Goal: Find specific page/section: Find specific page/section

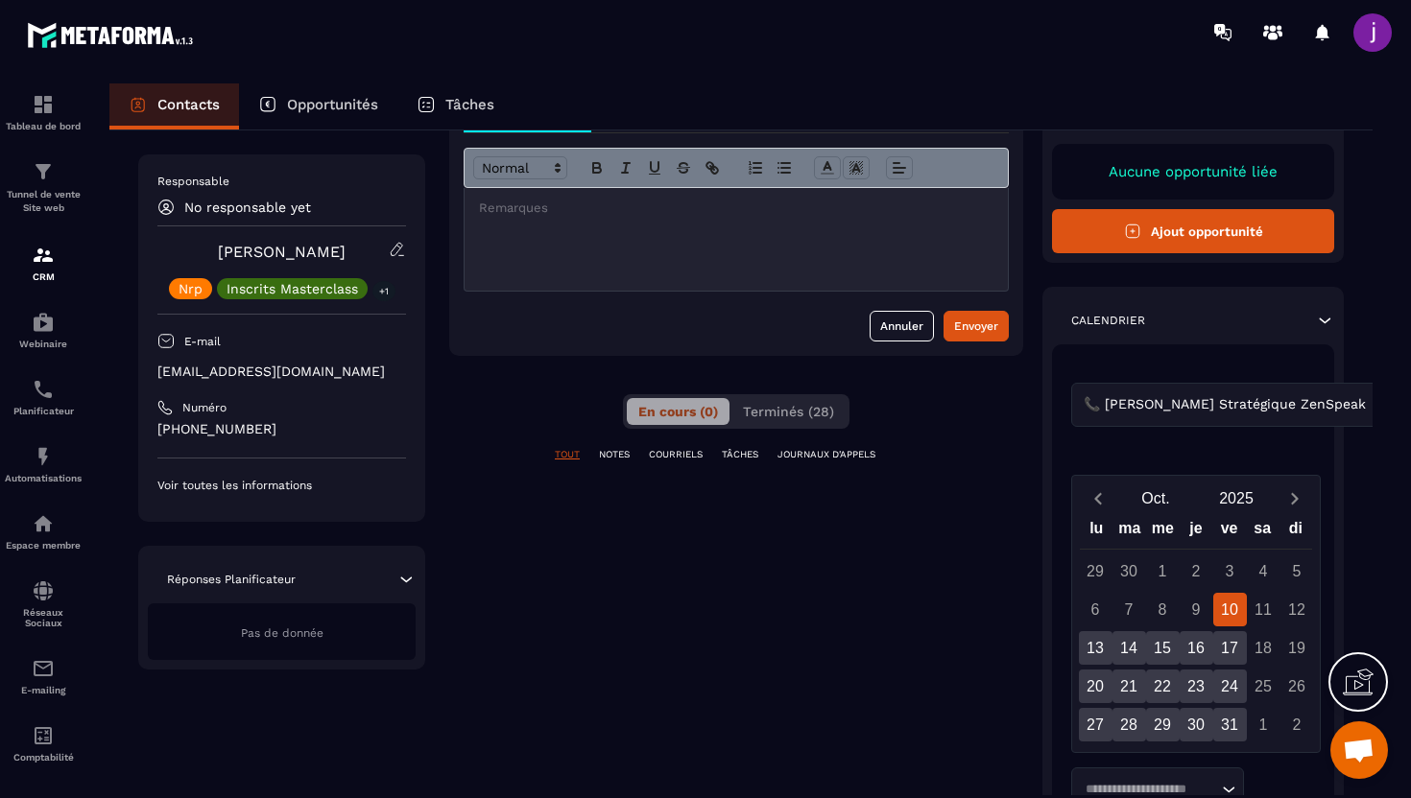
scroll to position [131, 0]
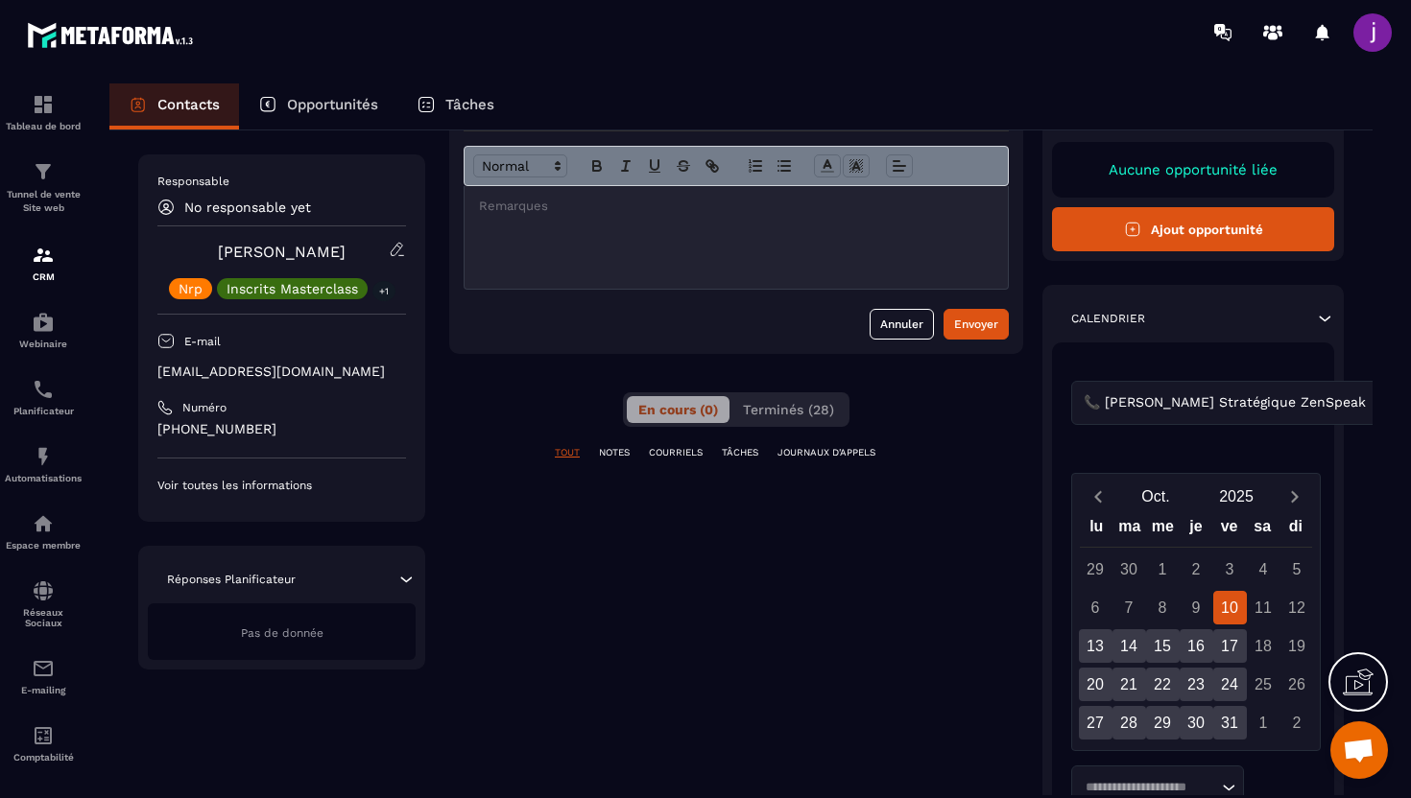
click at [352, 54] on div at bounding box center [818, 32] width 1185 height 64
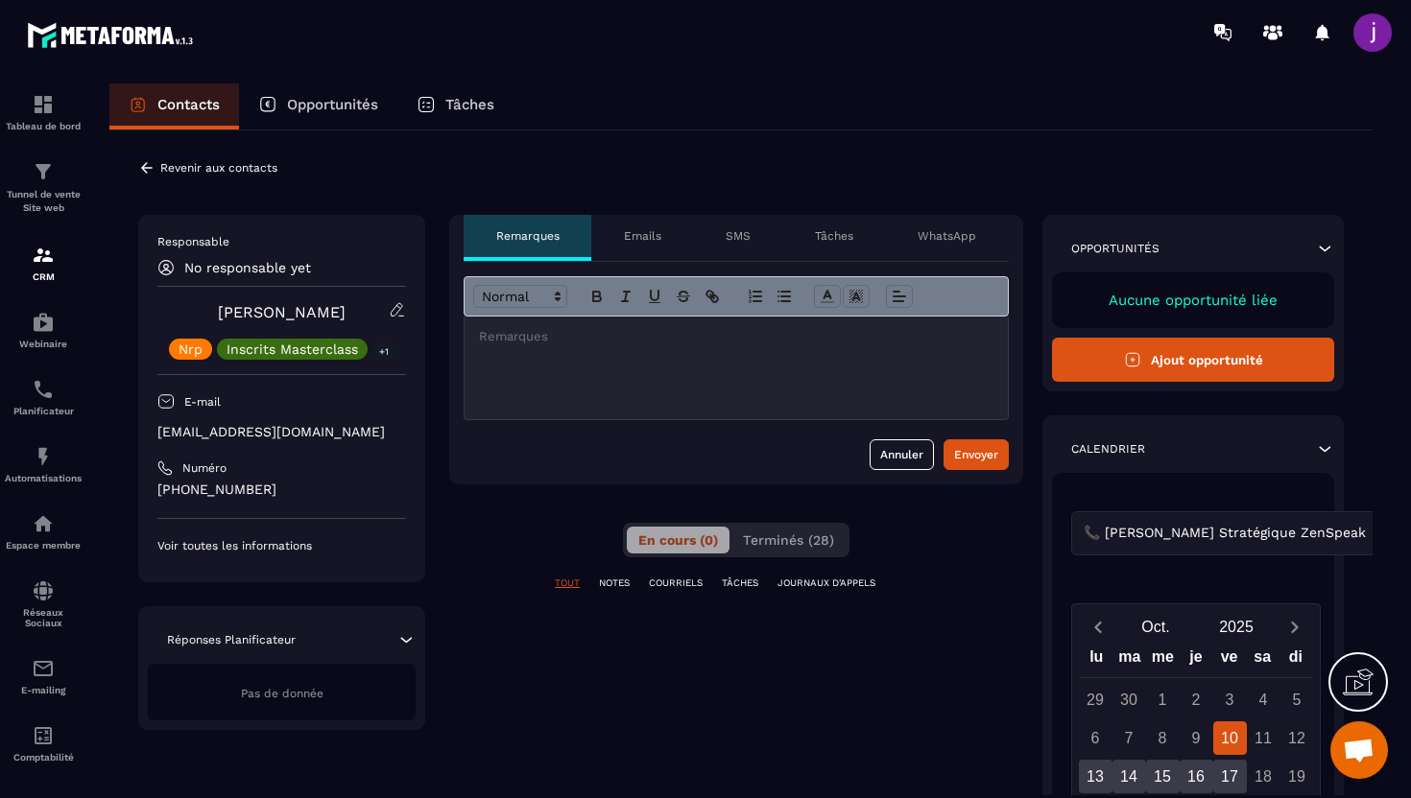
click at [146, 164] on icon at bounding box center [147, 167] width 12 height 11
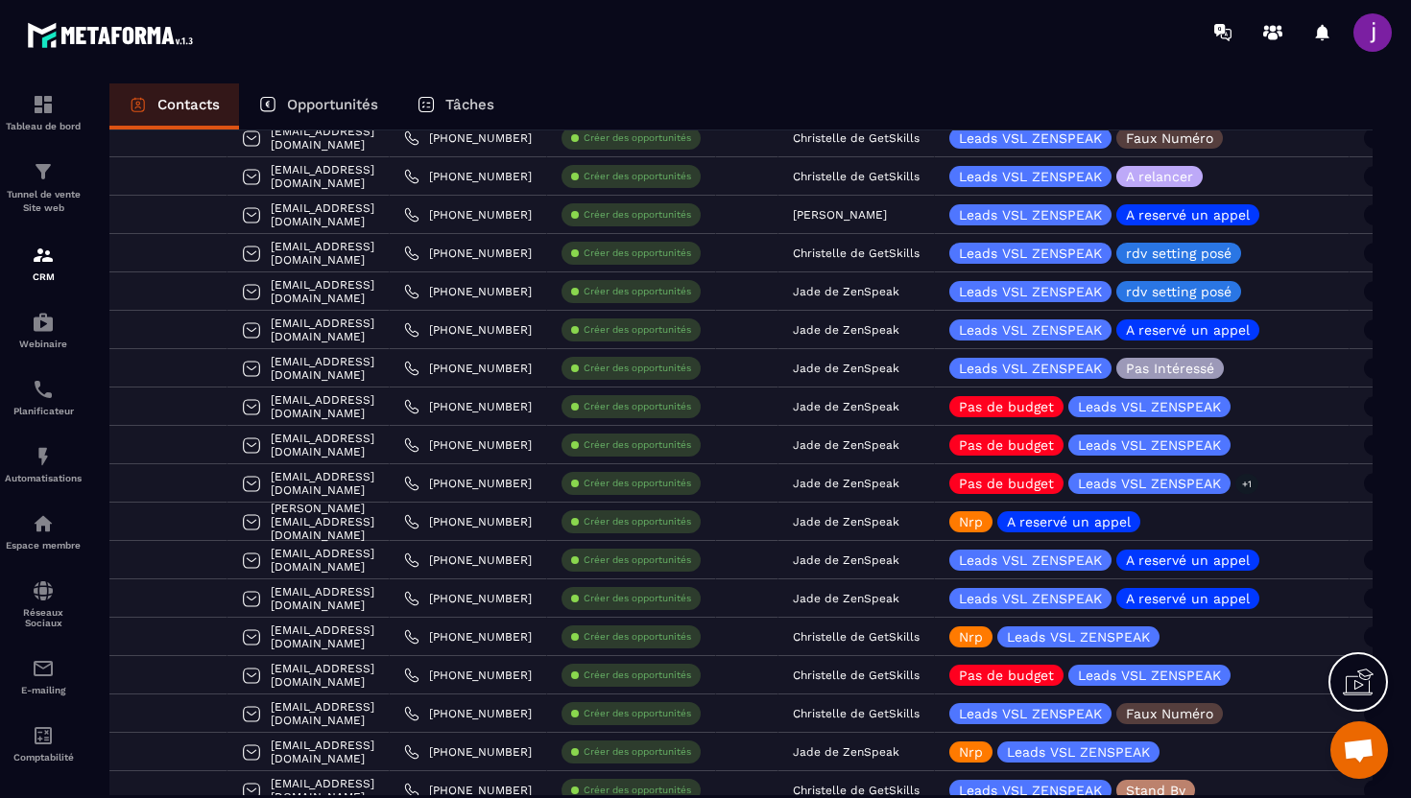
scroll to position [360, 0]
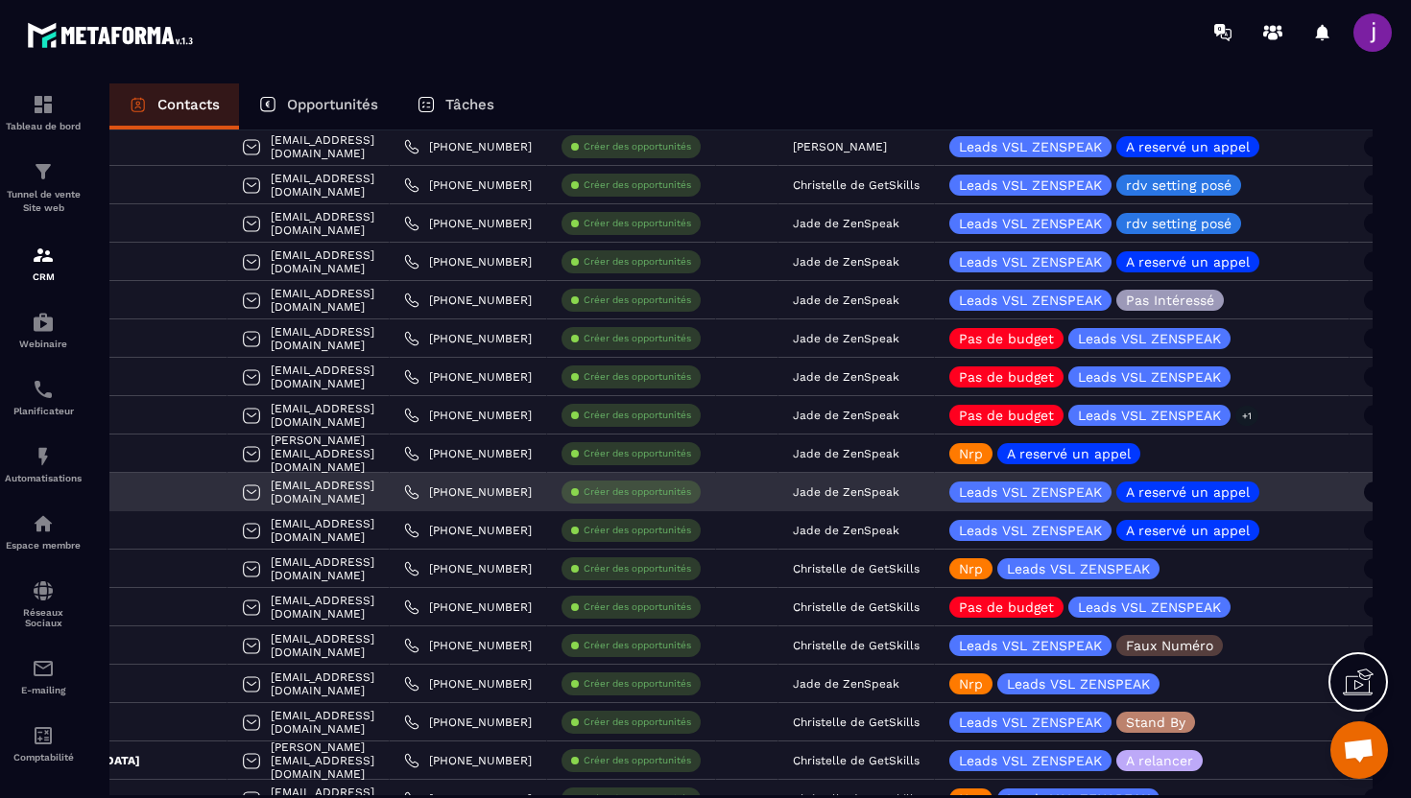
click at [362, 489] on div "tkd.jarville@gmail.com" at bounding box center [308, 492] width 162 height 38
click at [297, 494] on div "tkd.jarville@gmail.com" at bounding box center [308, 492] width 162 height 38
click at [227, 492] on div "tkd.jarville@gmail.com" at bounding box center [308, 492] width 162 height 38
click at [367, 491] on div "tkd.jarville@gmail.com" at bounding box center [308, 492] width 162 height 38
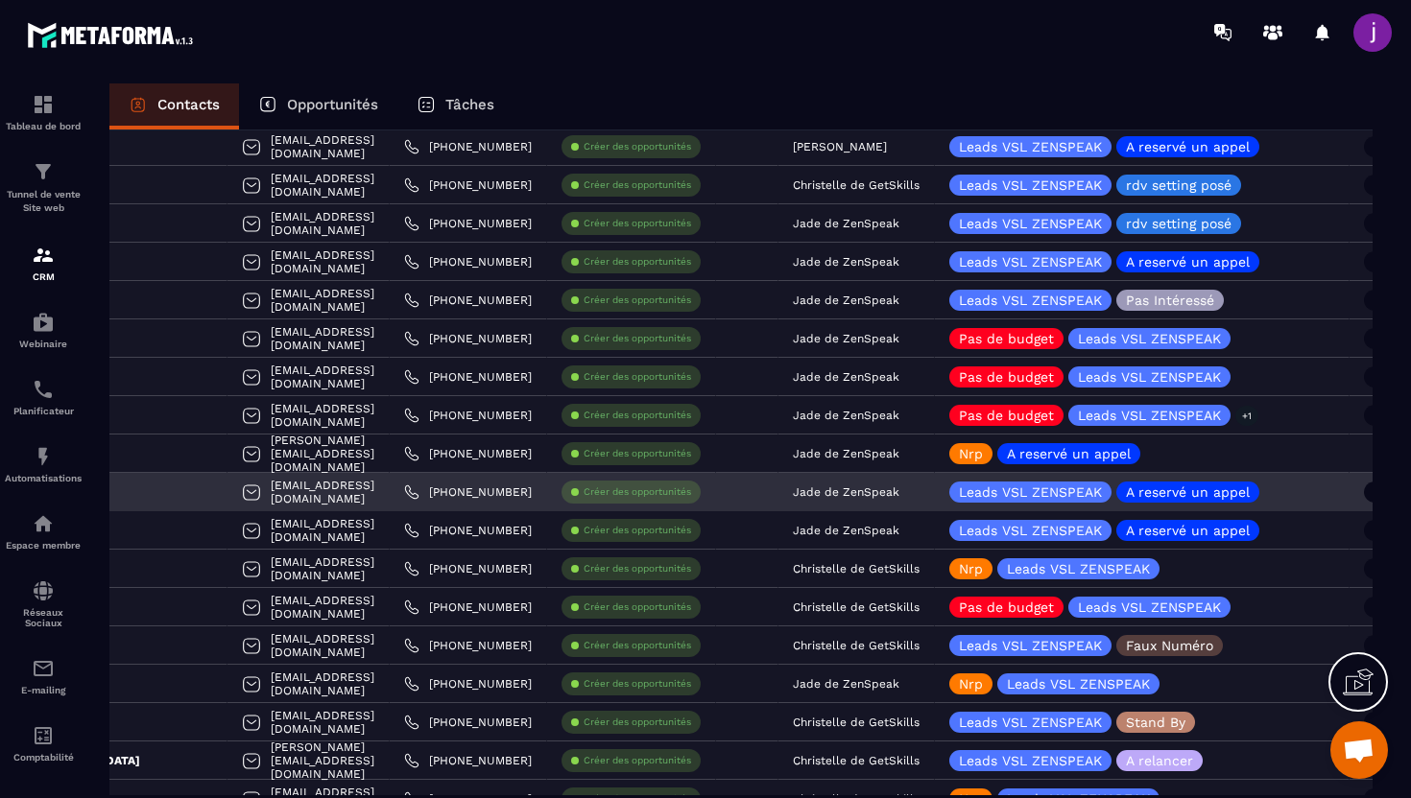
scroll to position [471, 0]
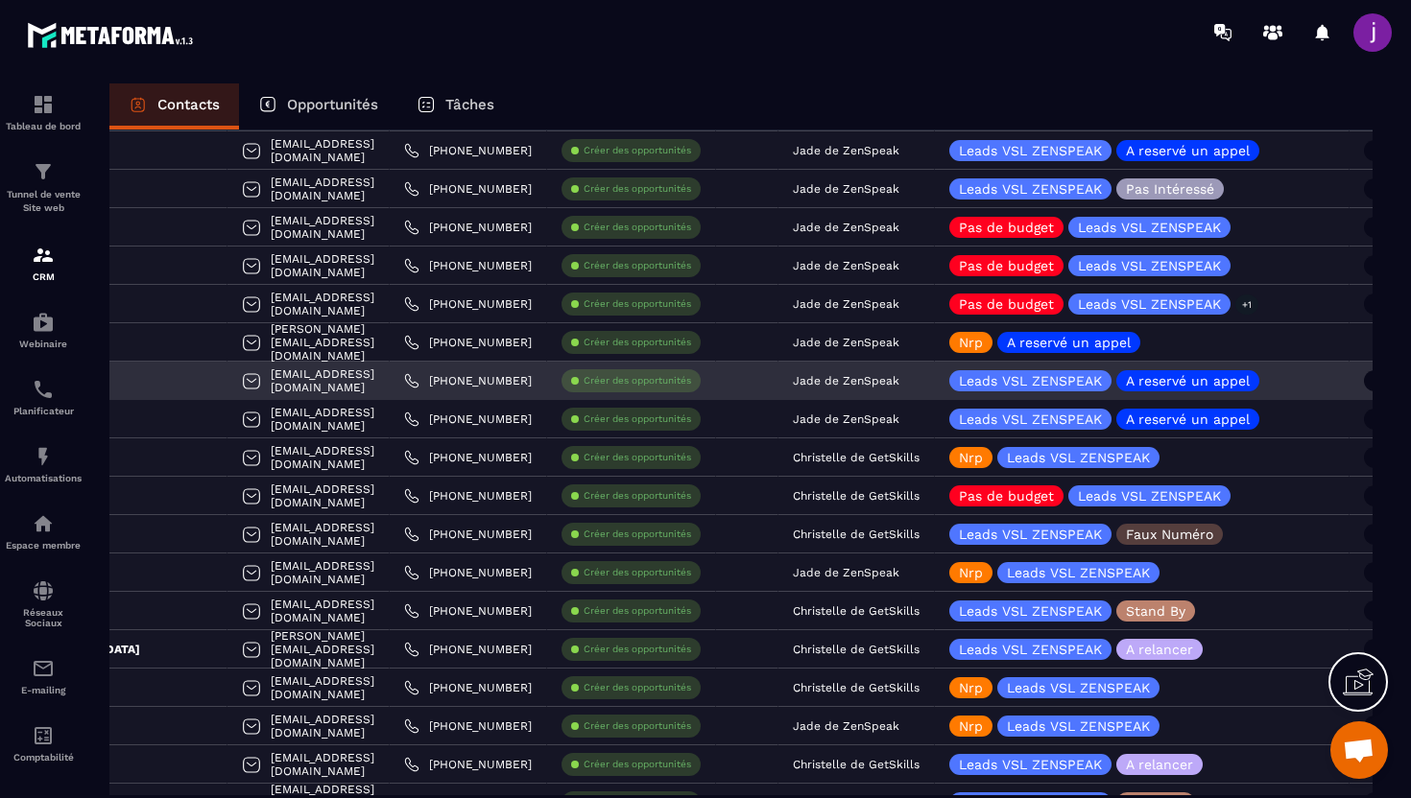
click at [341, 383] on div "tkd.jarville@gmail.com" at bounding box center [308, 381] width 162 height 38
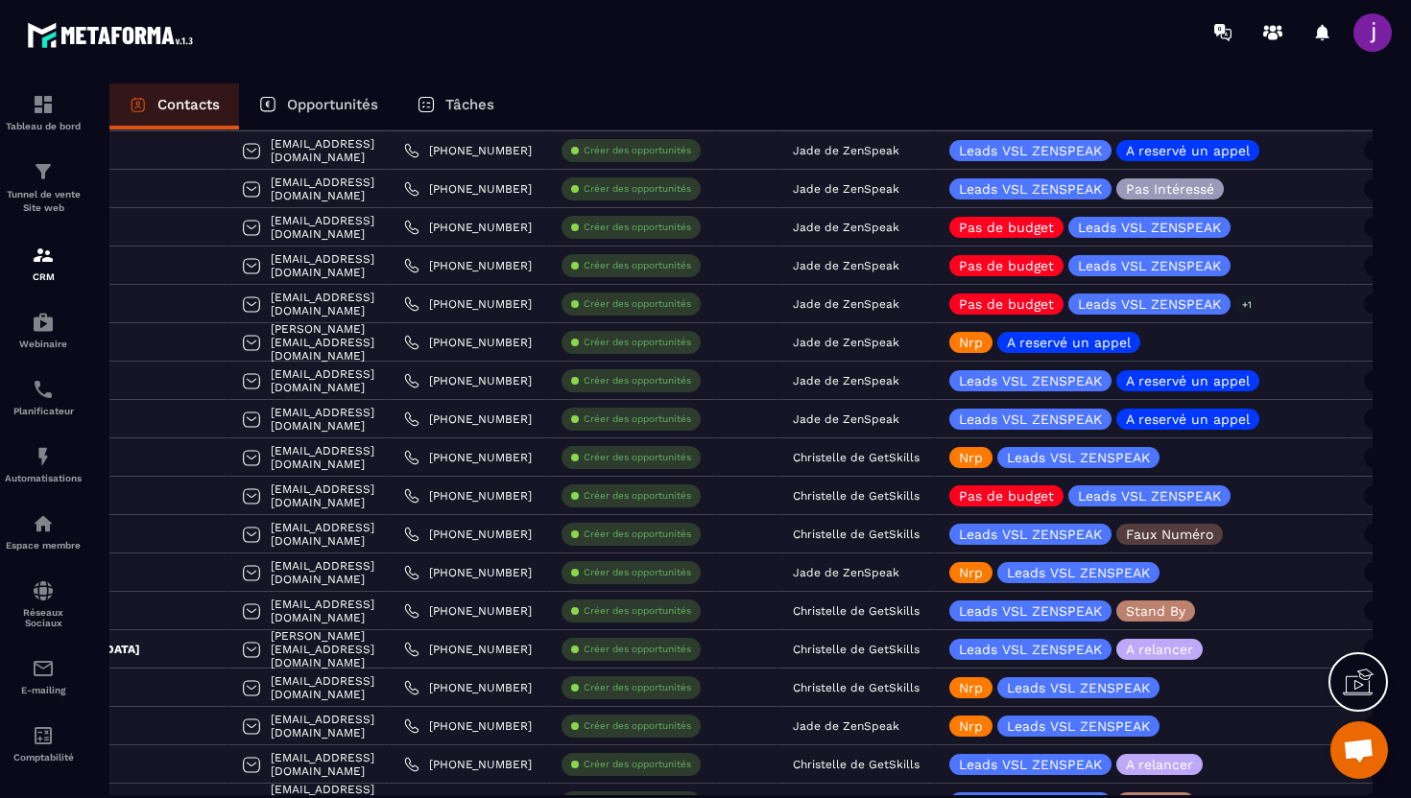
click at [310, 105] on p "Opportunités" at bounding box center [332, 104] width 91 height 17
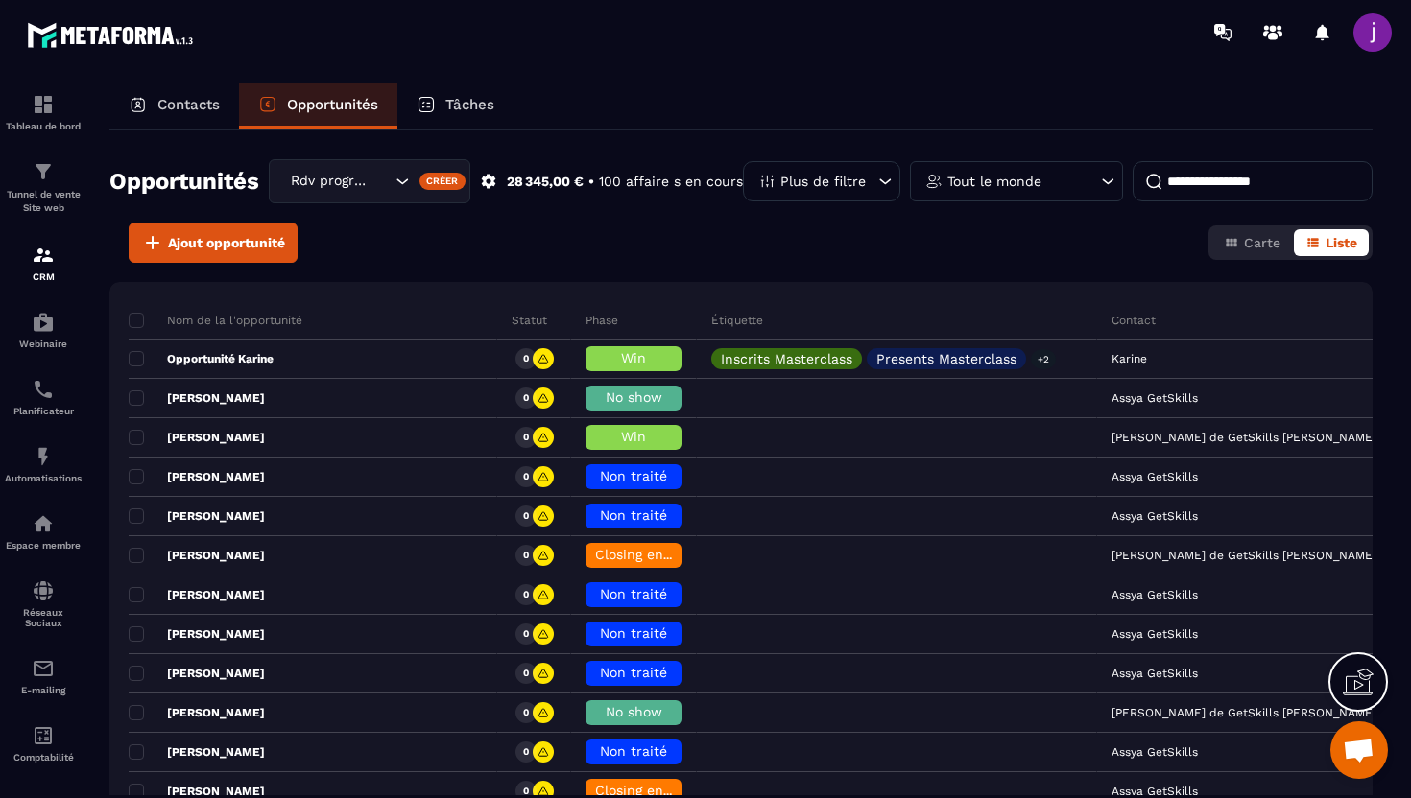
click at [205, 98] on p "Contacts" at bounding box center [188, 104] width 62 height 17
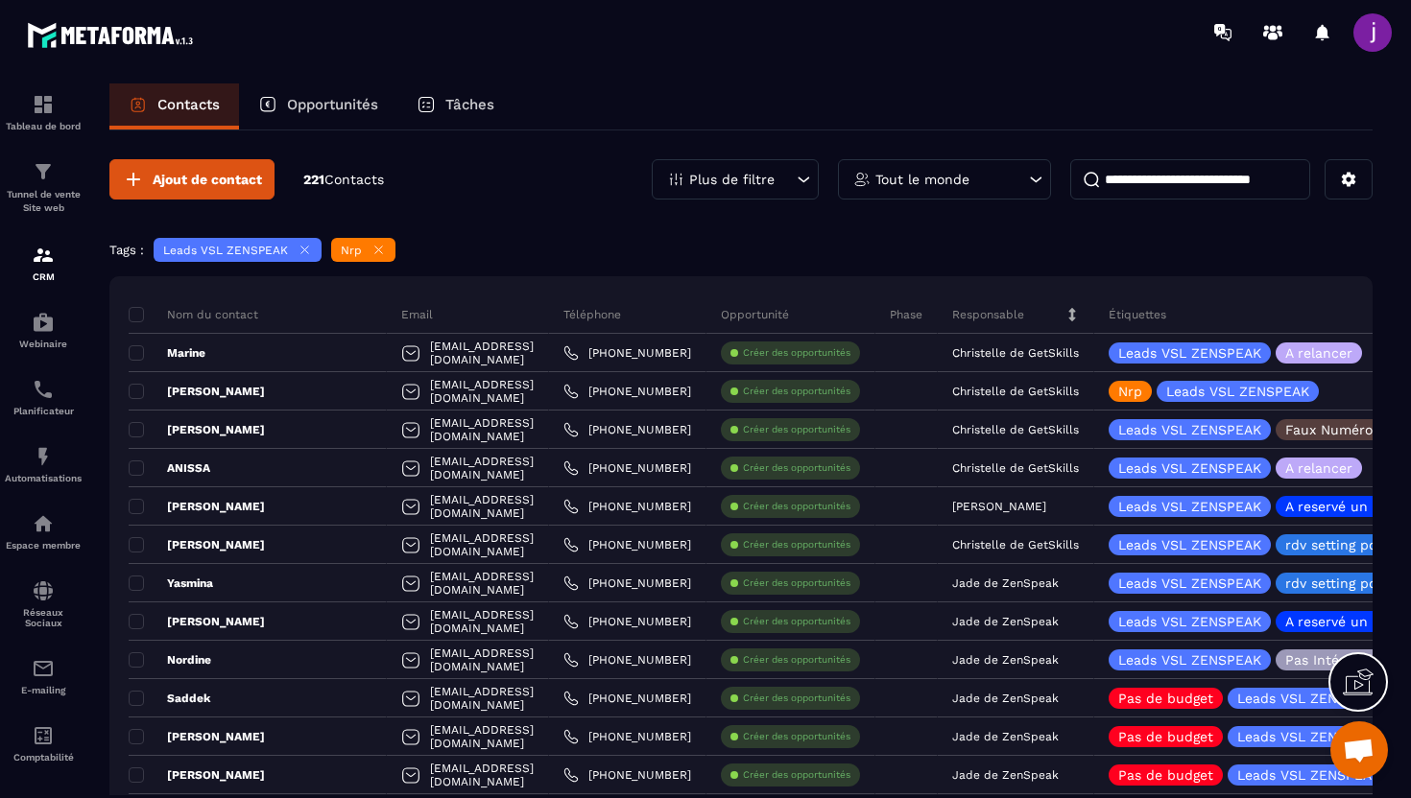
click at [1178, 183] on input at bounding box center [1190, 179] width 240 height 40
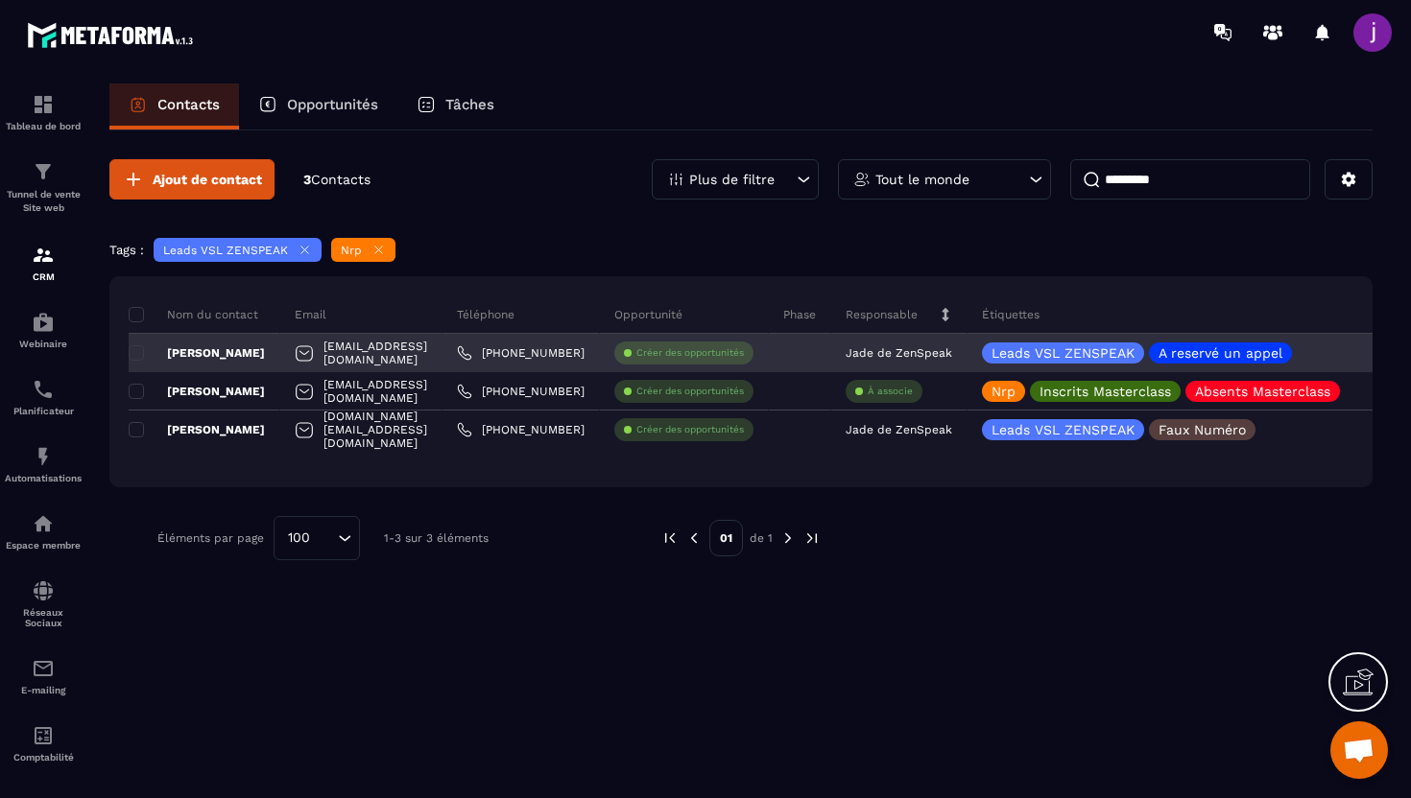
type input "*********"
click at [249, 354] on div "Alexandre" at bounding box center [205, 353] width 152 height 38
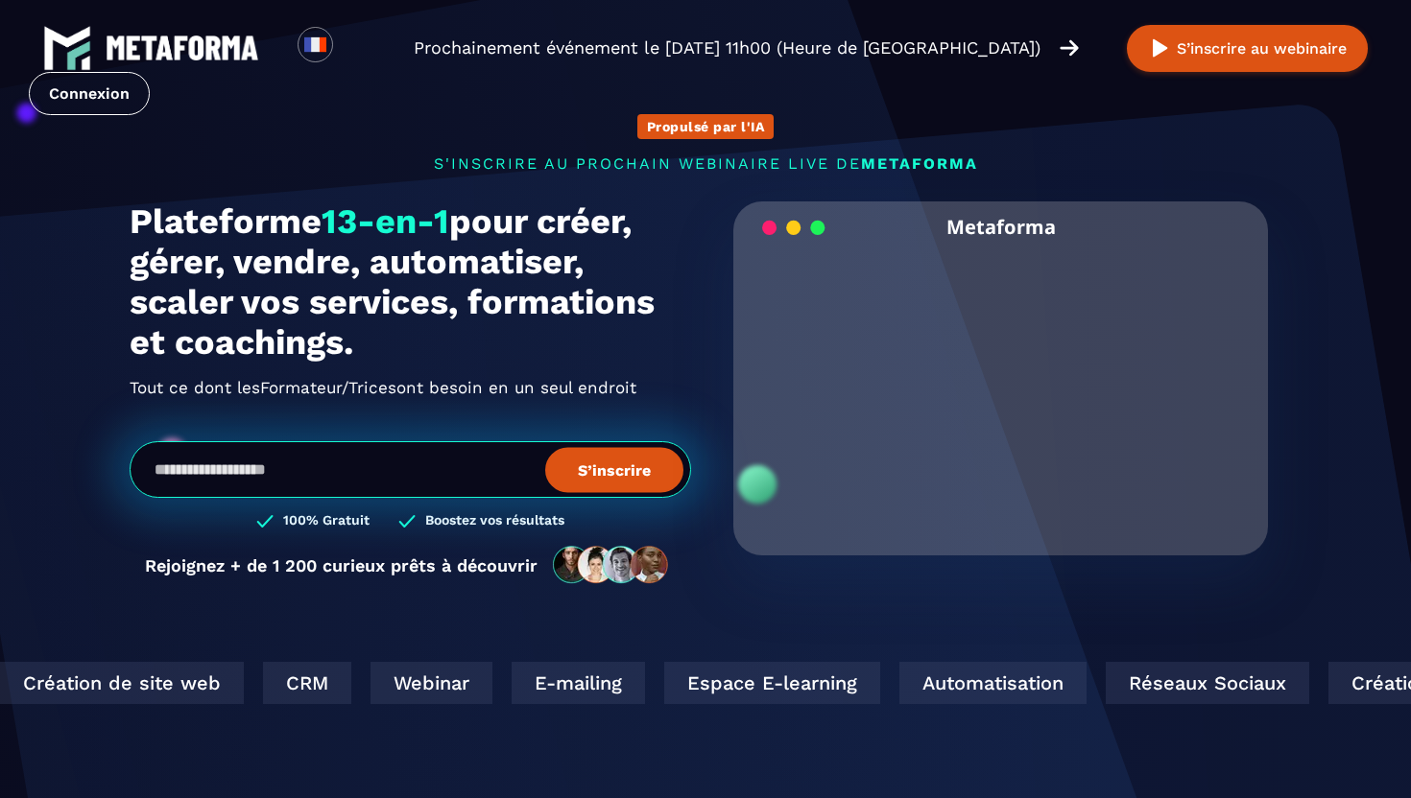
click at [34, 63] on div at bounding box center [144, 48] width 230 height 48
click at [59, 77] on link "Connexion" at bounding box center [89, 93] width 121 height 43
